Goal: Submit feedback/report problem

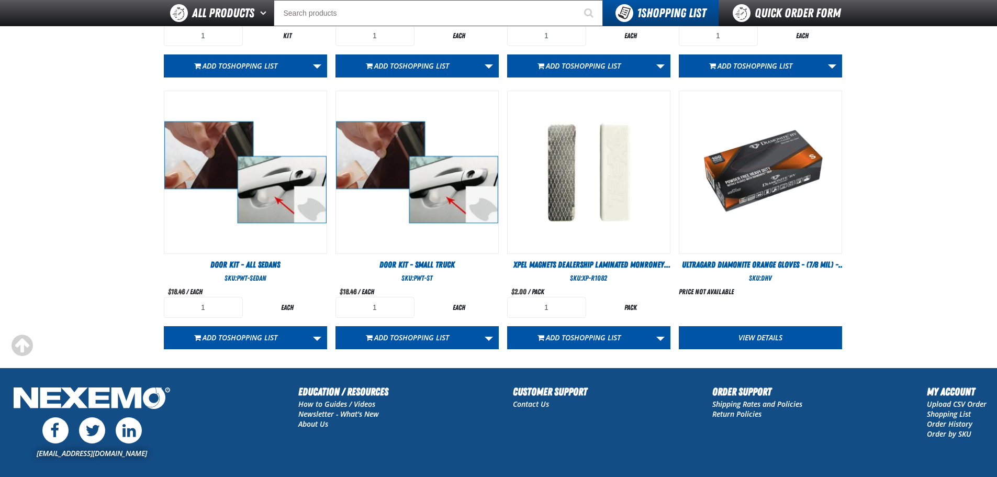
scroll to position [614, 0]
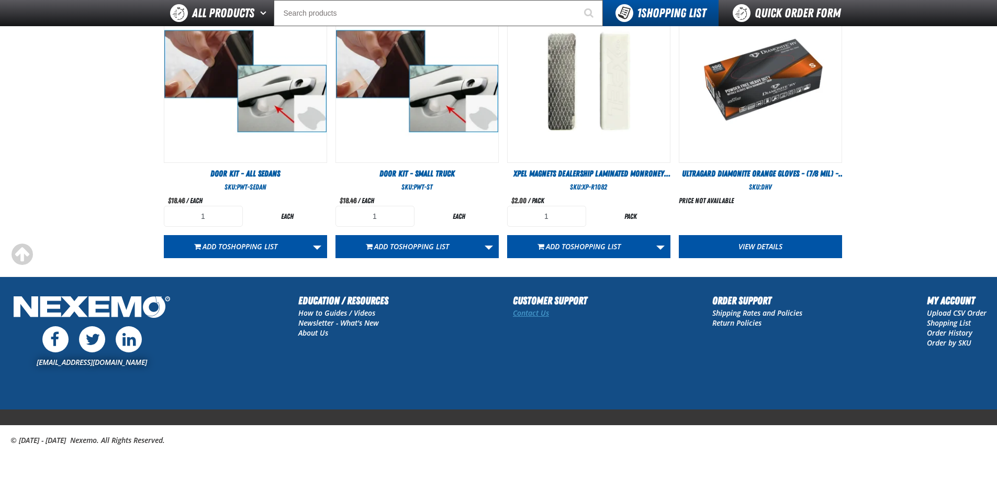
click at [538, 312] on link "Contact Us" at bounding box center [531, 313] width 36 height 10
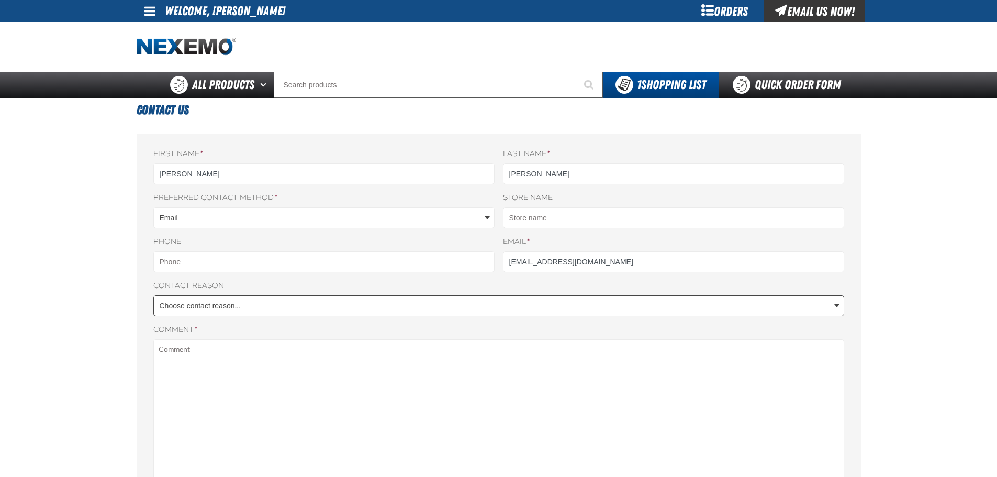
click at [509, 300] on body "Skip to Main Content Staging Site 5.1 Upgrade Site My Account My Account Suppor…" at bounding box center [498, 442] width 997 height 884
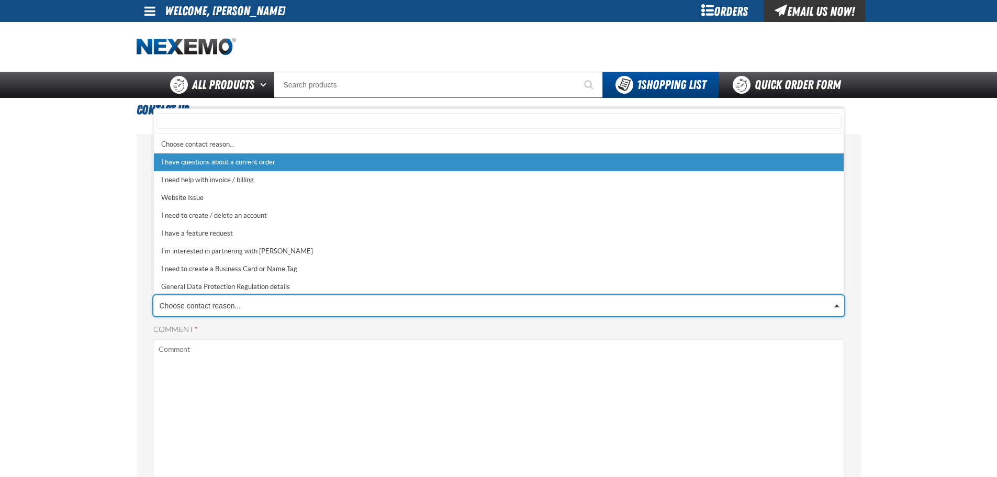
select select "1"
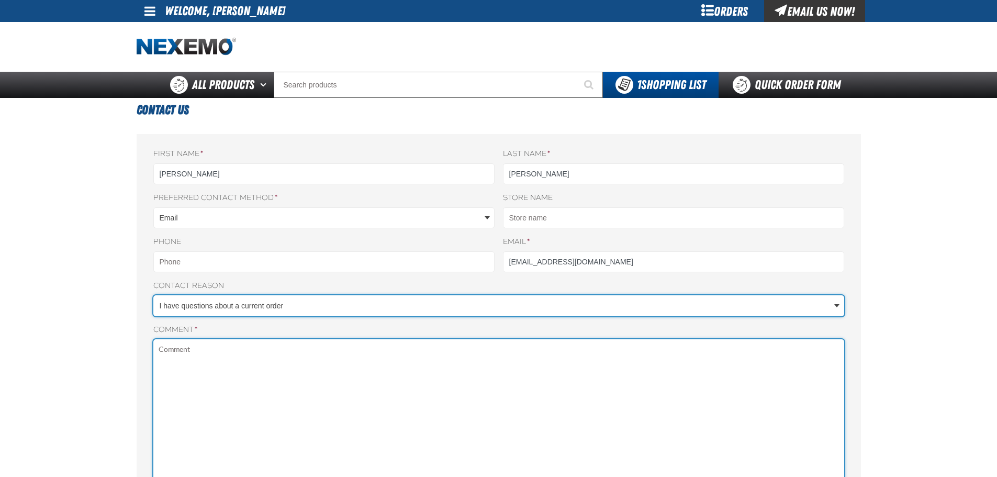
click at [190, 347] on textarea "Comment *" at bounding box center [498, 481] width 691 height 284
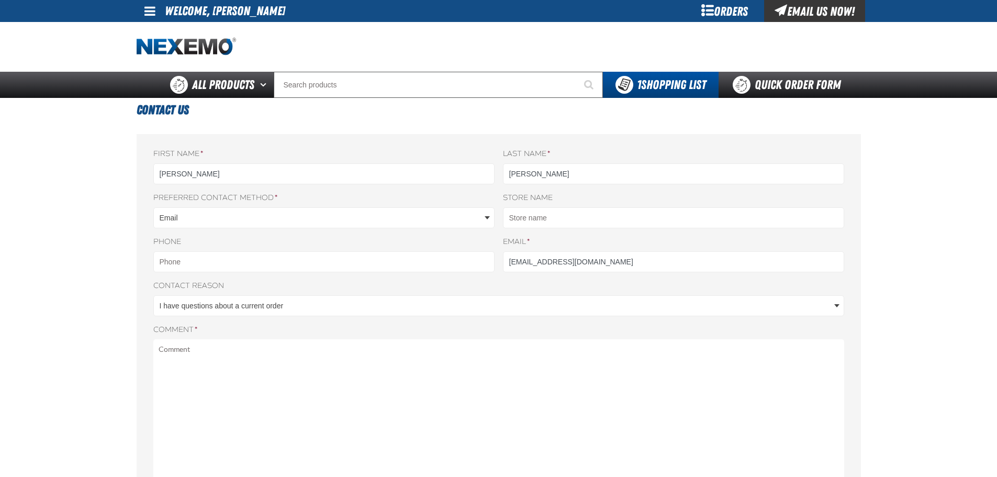
click at [189, 212] on body "Skip to Main Content Staging Site 5.1 Upgrade Site My Account My Account Suppor…" at bounding box center [498, 442] width 997 height 884
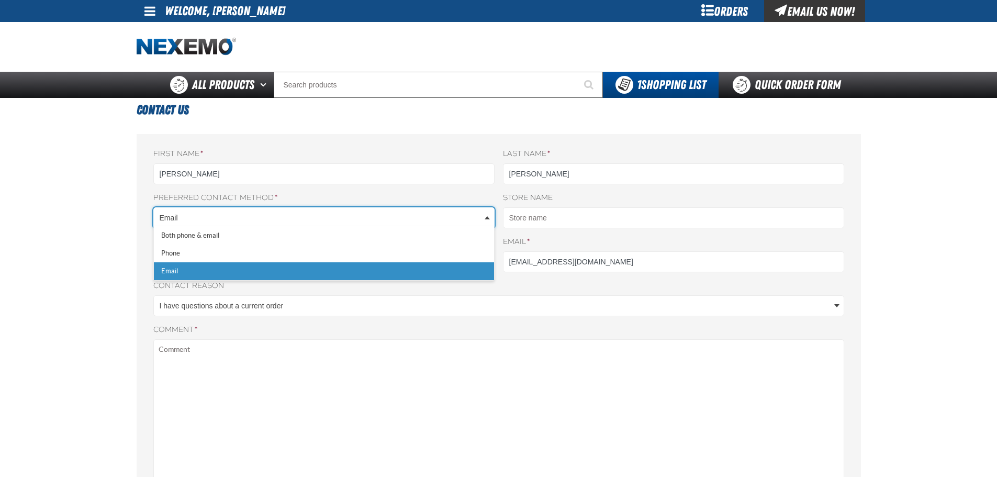
scroll to position [0, 5]
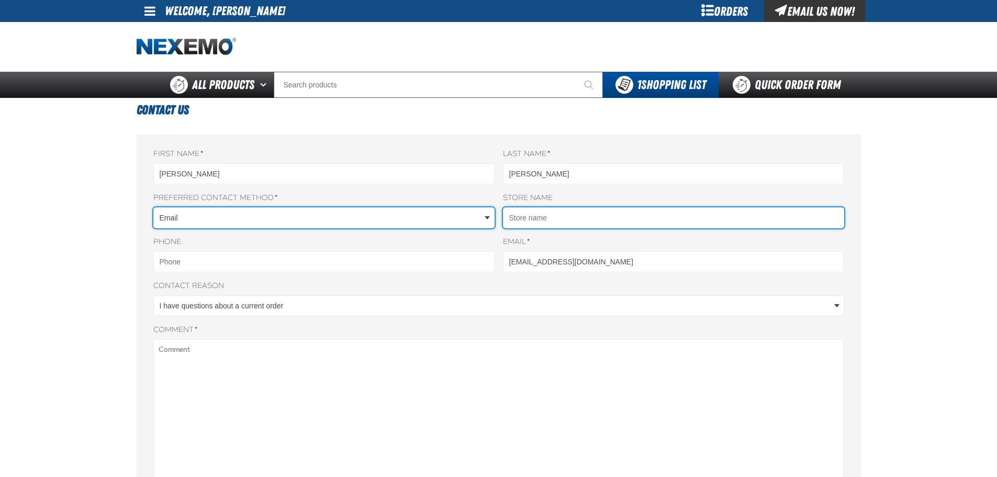
click at [526, 219] on input "Store name" at bounding box center [673, 217] width 341 height 21
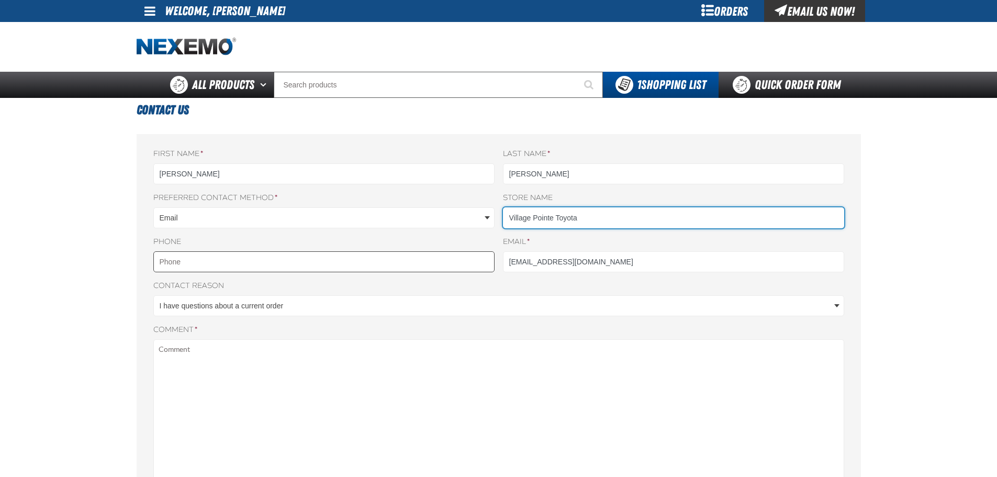
type input "Village Pointe Toyota"
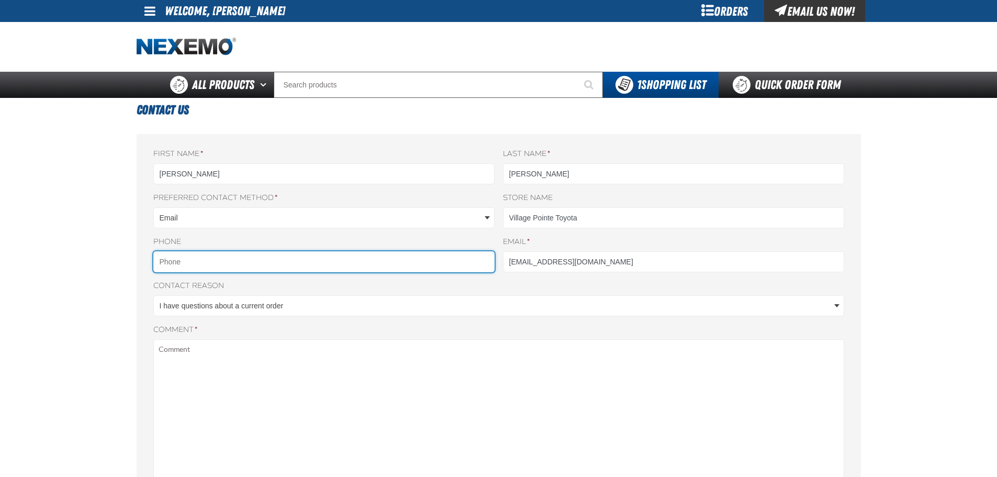
click at [209, 261] on input "Phone" at bounding box center [323, 261] width 341 height 21
type input "4023171195"
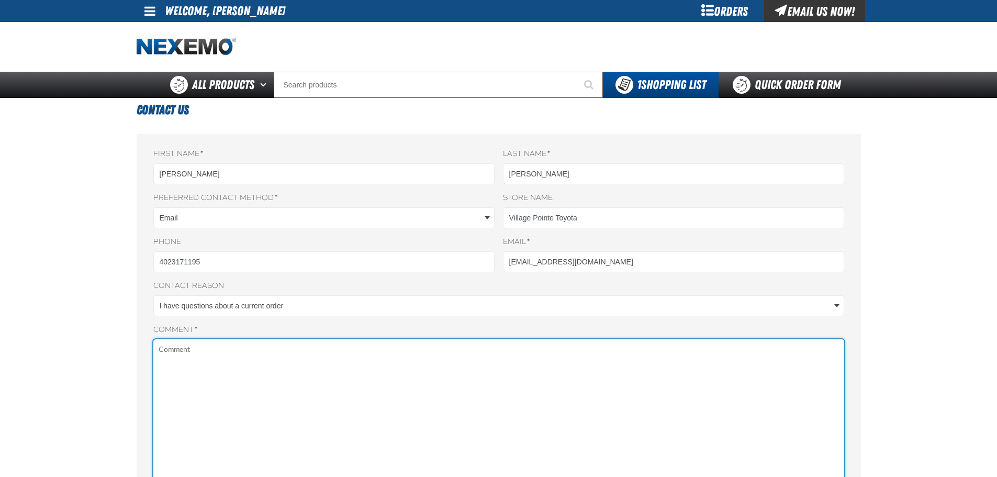
click at [187, 353] on textarea "Comment *" at bounding box center [498, 481] width 691 height 284
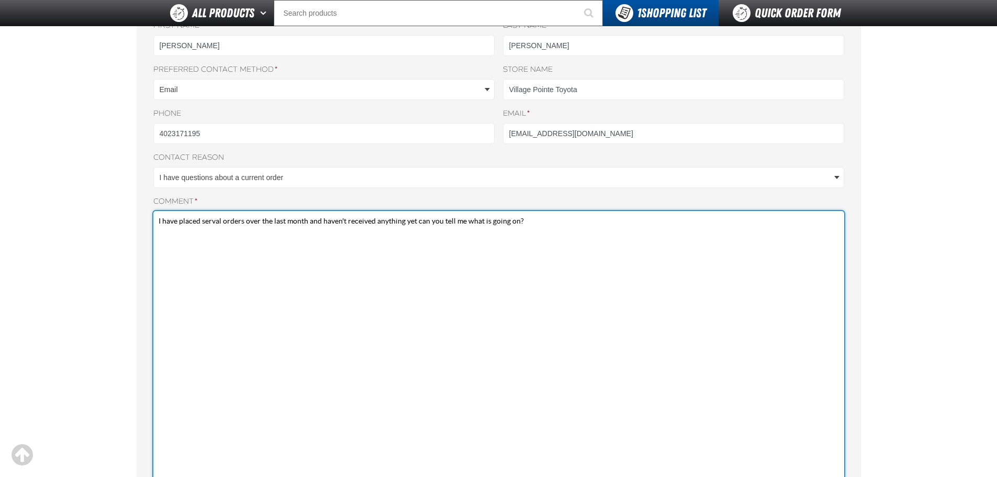
scroll to position [209, 0]
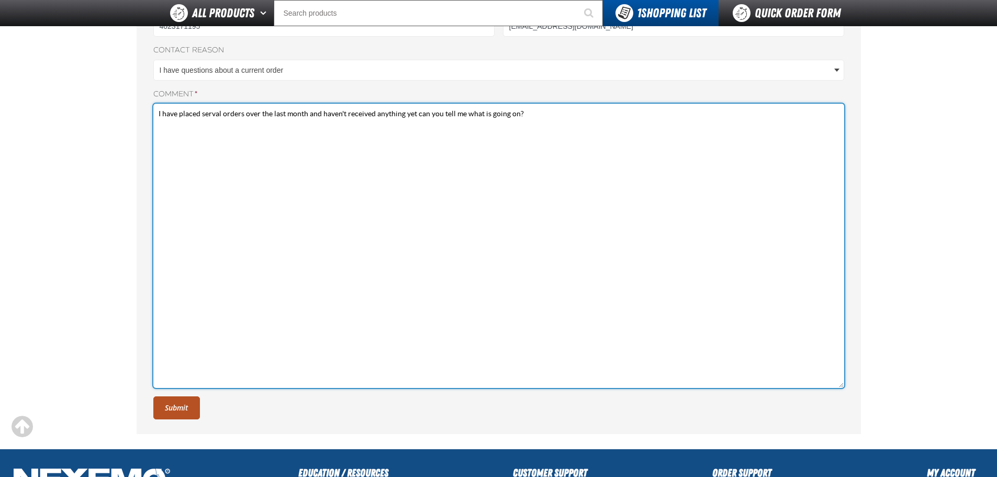
type textarea "I have placed serval orders over the last month and haven't received anything y…"
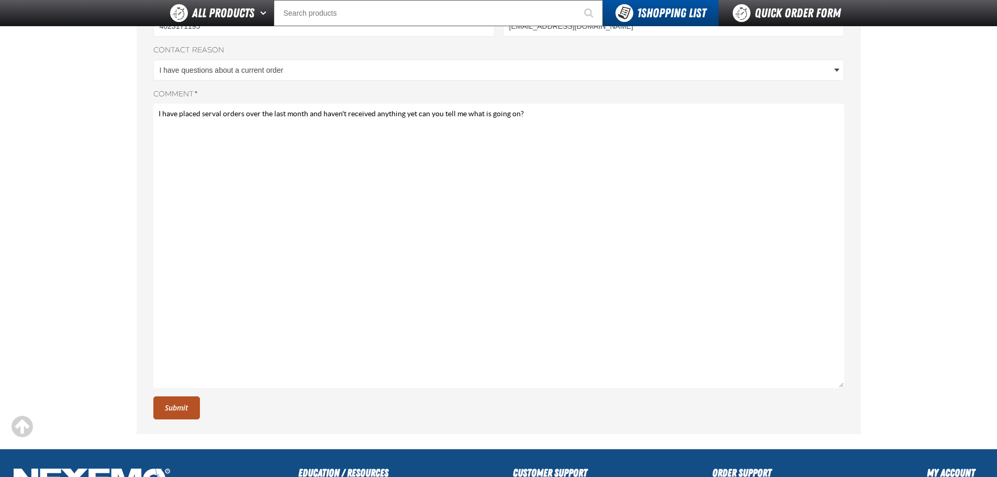
click at [183, 412] on button "Submit" at bounding box center [176, 407] width 47 height 23
